Goal: Information Seeking & Learning: Learn about a topic

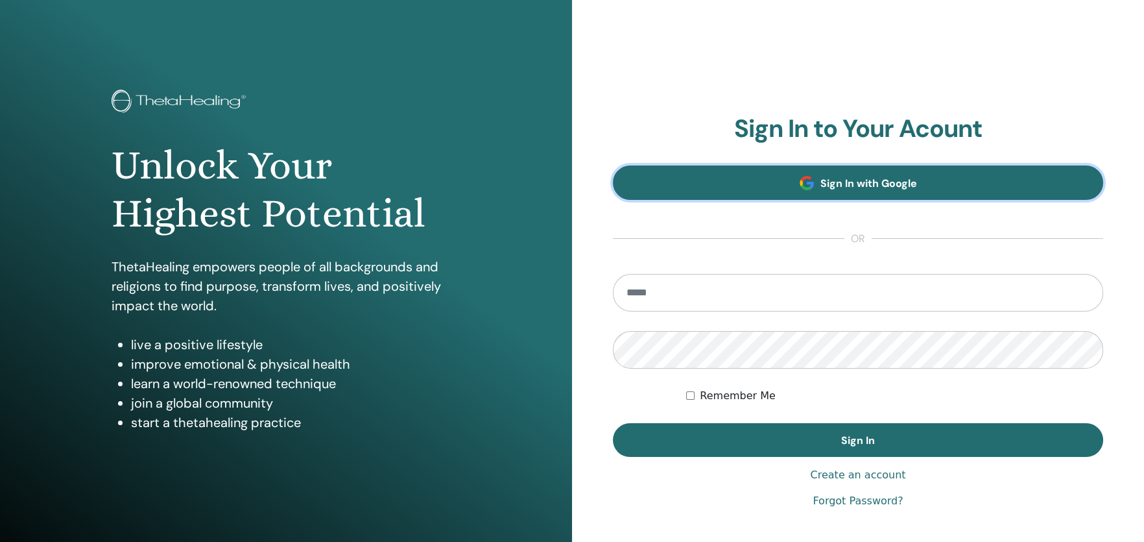
click at [794, 191] on link "Sign In with Google" at bounding box center [858, 182] width 490 height 34
click at [784, 191] on link "Sign In with Google" at bounding box center [858, 182] width 490 height 34
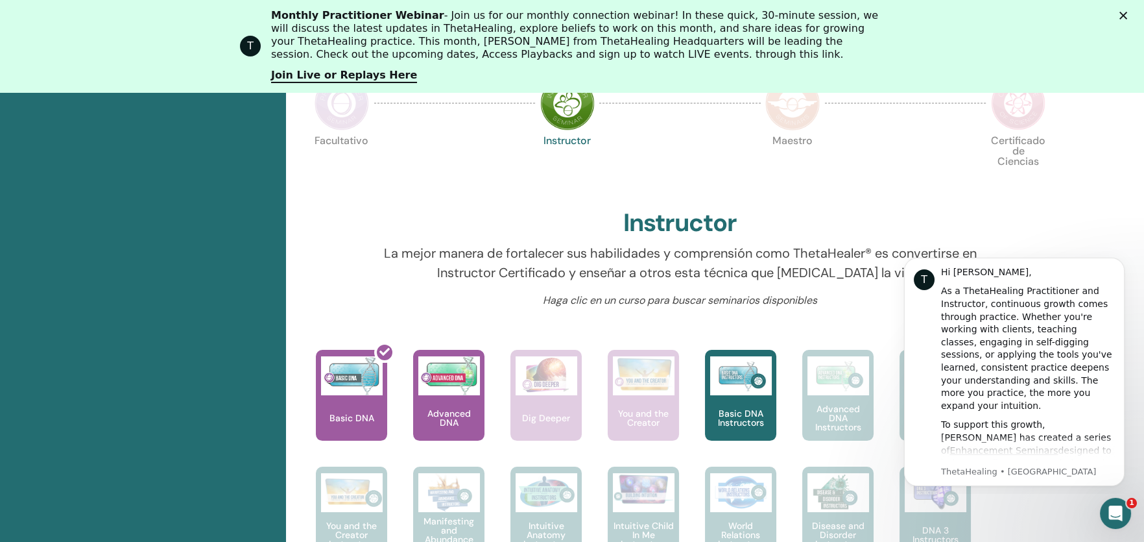
scroll to position [488, 0]
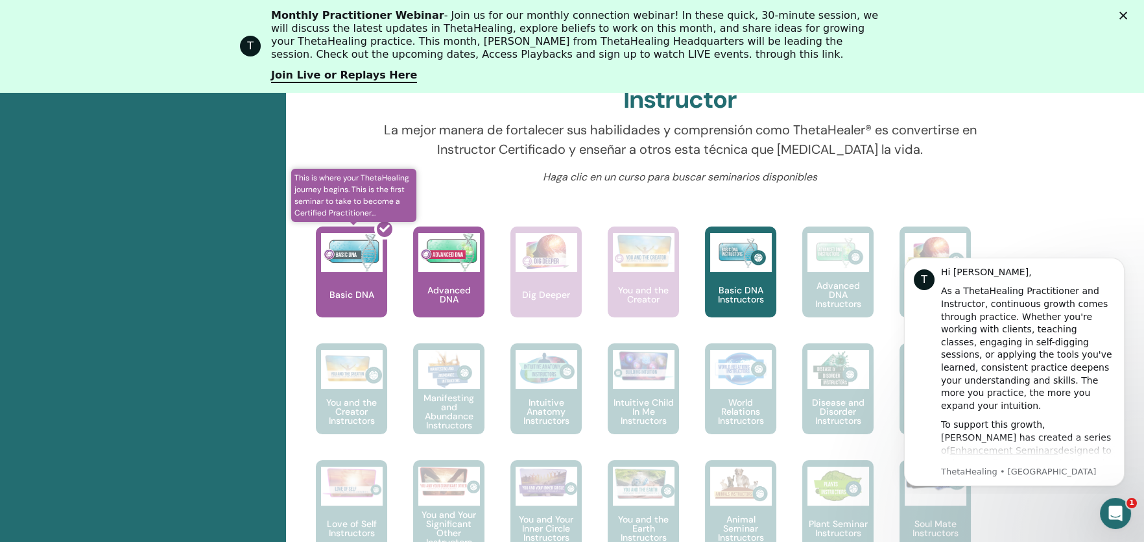
click at [342, 273] on div at bounding box center [359, 277] width 71 height 117
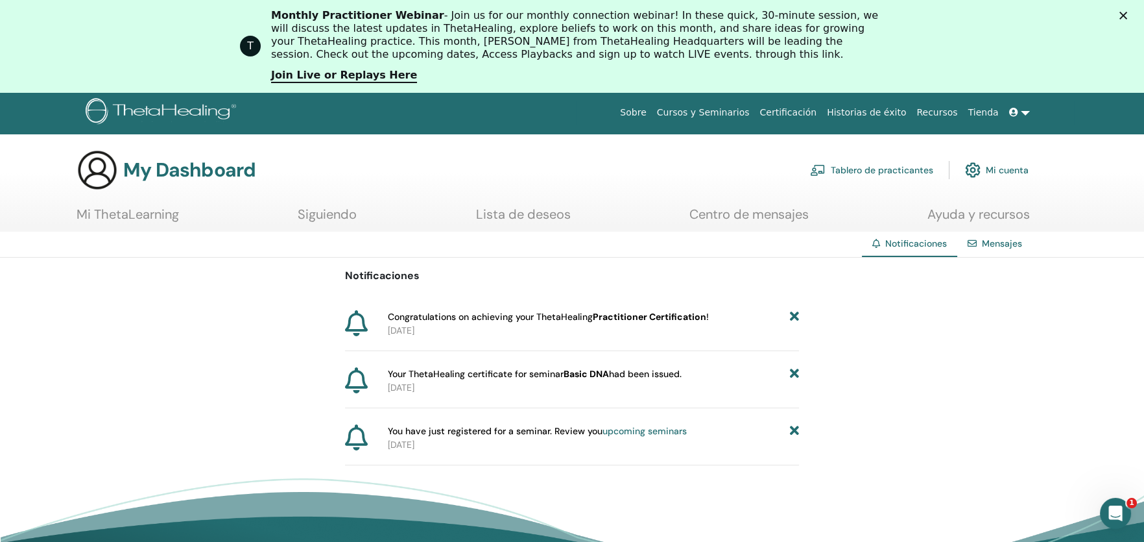
click at [892, 172] on link "Tablero de practicantes" at bounding box center [871, 170] width 123 height 29
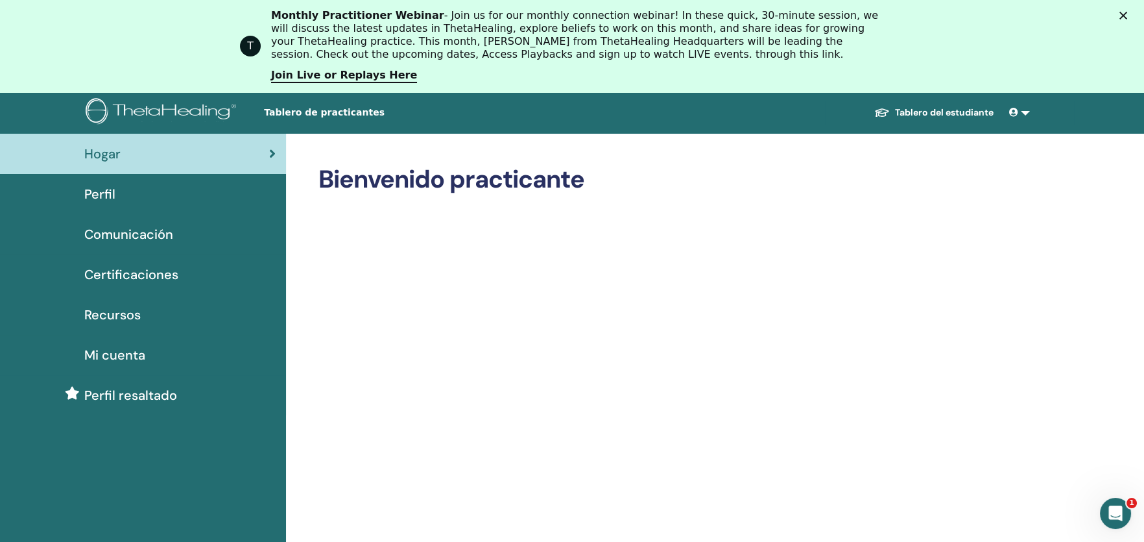
click at [126, 351] on span "Mi cuenta" at bounding box center [114, 354] width 61 height 19
click at [148, 274] on span "Certificaciones" at bounding box center [131, 274] width 94 height 19
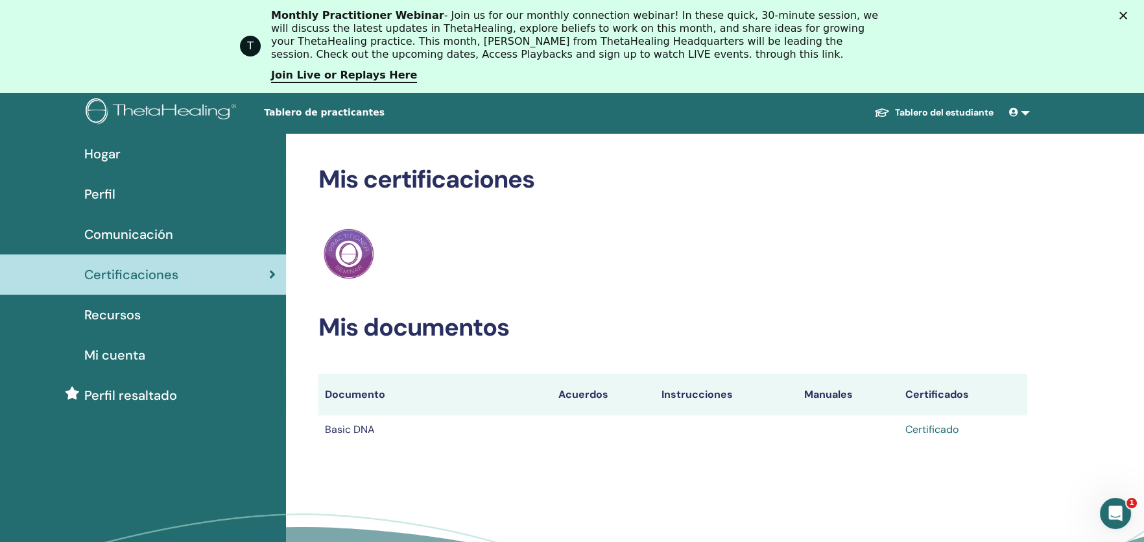
click at [948, 434] on link "Certificado" at bounding box center [931, 429] width 53 height 14
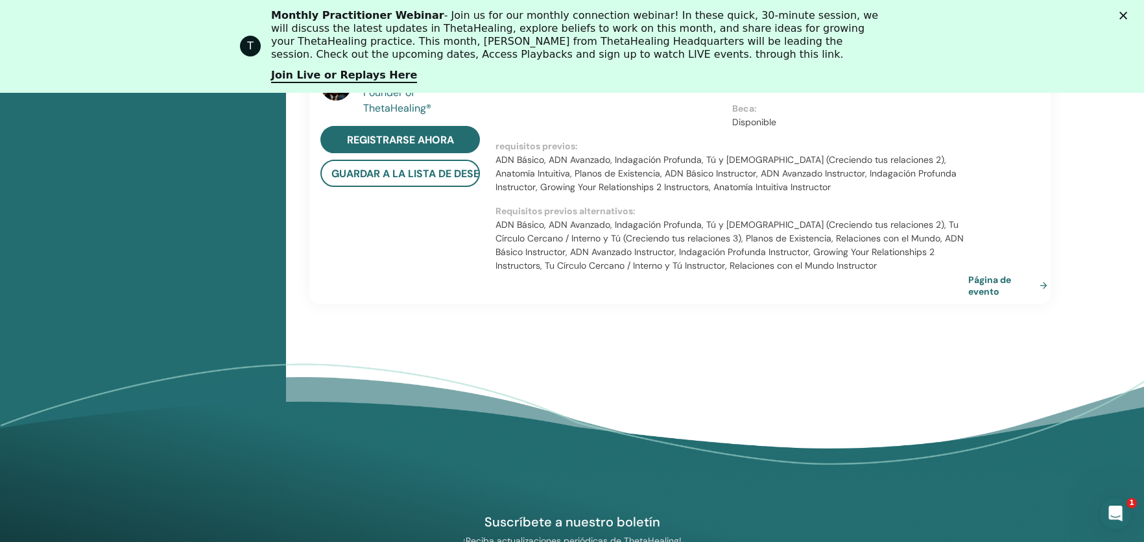
scroll to position [617, 0]
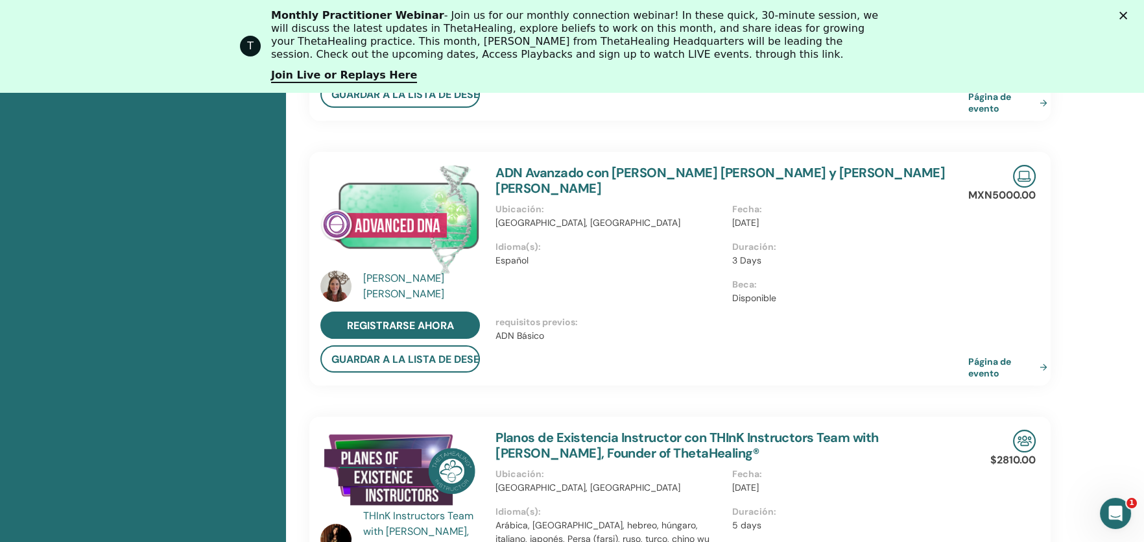
click at [1127, 14] on polygon "Cerrar" at bounding box center [1123, 16] width 8 height 8
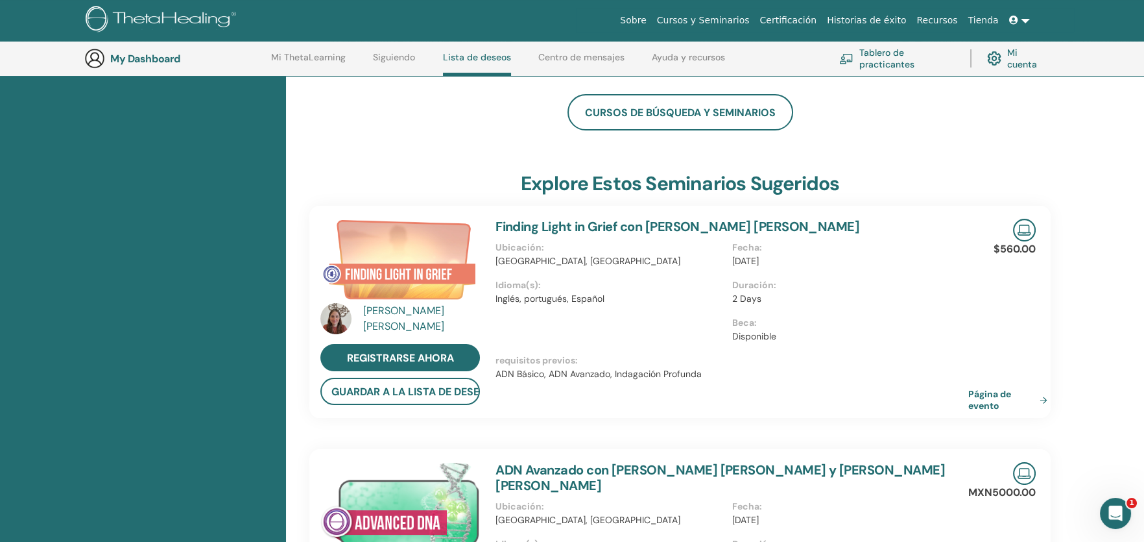
scroll to position [0, 0]
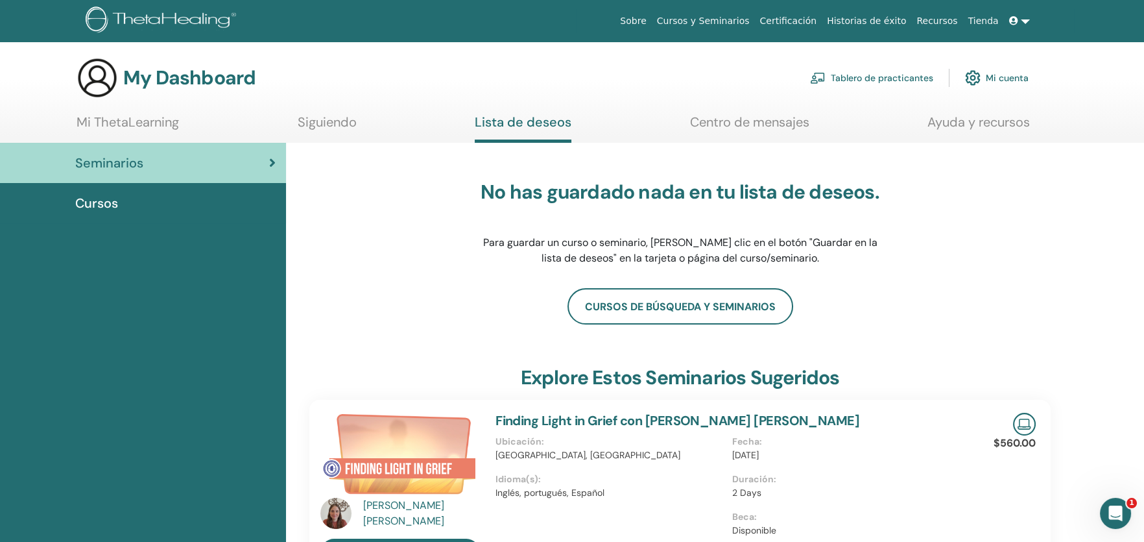
click at [178, 117] on link "Mi ThetaLearning" at bounding box center [128, 126] width 102 height 25
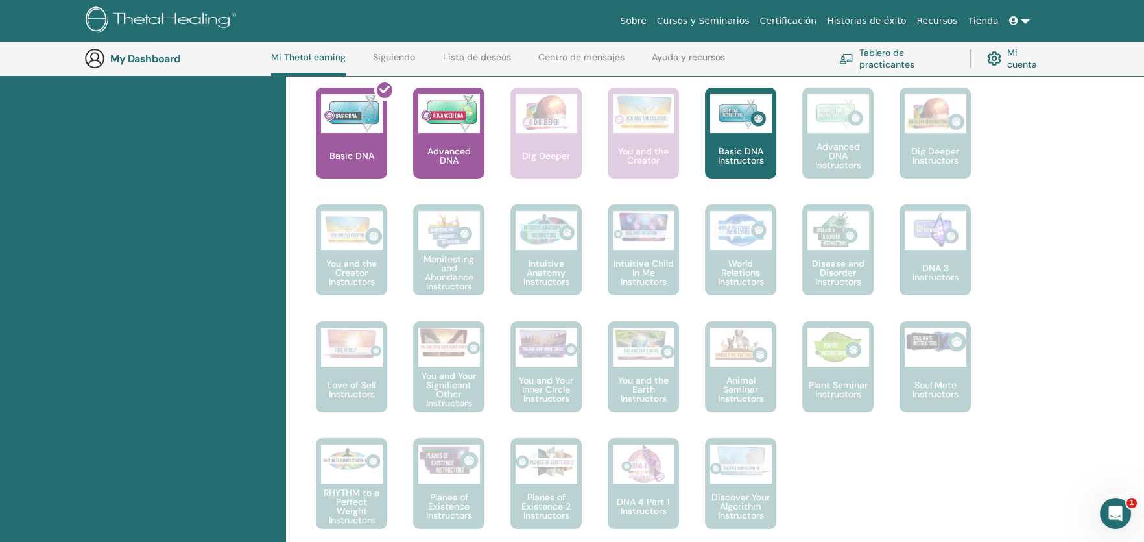
scroll to position [293, 0]
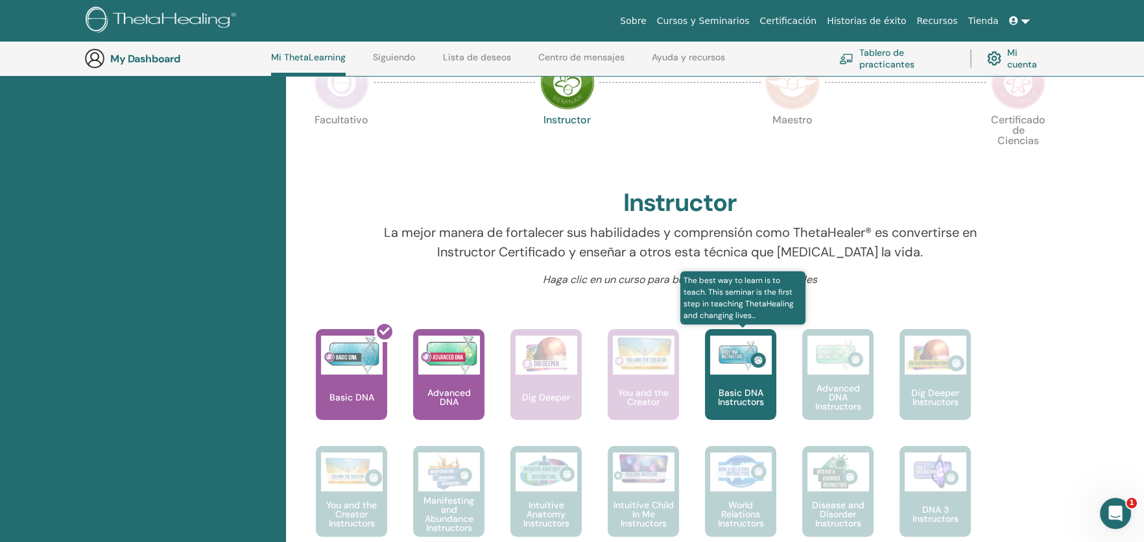
click at [744, 388] on p "Basic DNA Instructors" at bounding box center [740, 397] width 71 height 18
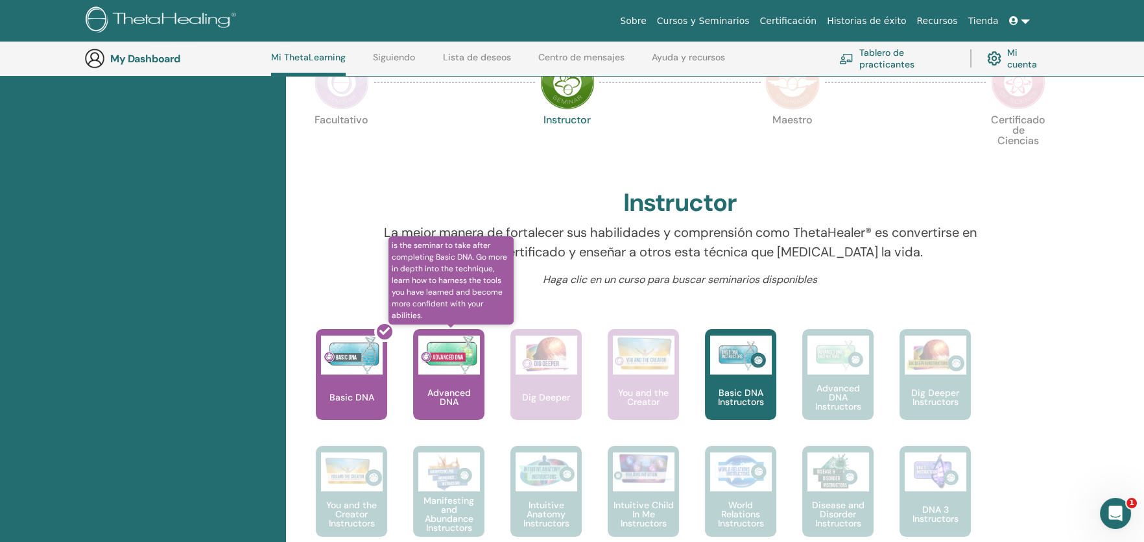
click at [469, 365] on img at bounding box center [449, 354] width 62 height 39
